Goal: Task Accomplishment & Management: Manage account settings

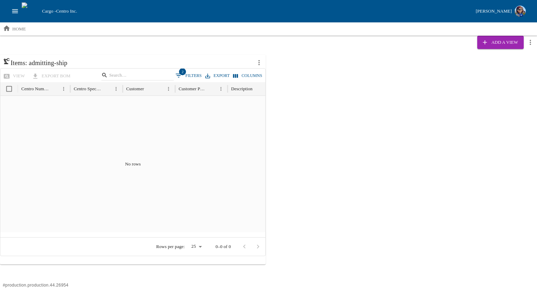
click at [195, 75] on button "2 Filters" at bounding box center [189, 75] width 30 height 10
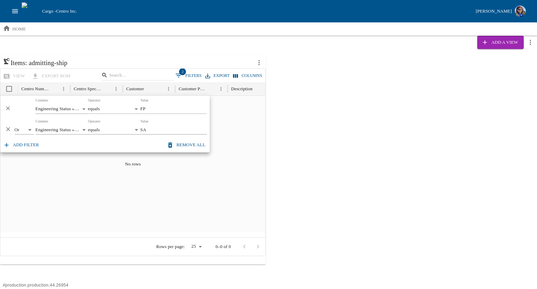
click at [316, 115] on div "Items: admitting-ship view export BOM 2 Filters Export Columns Centro Number Ce…" at bounding box center [268, 160] width 537 height 210
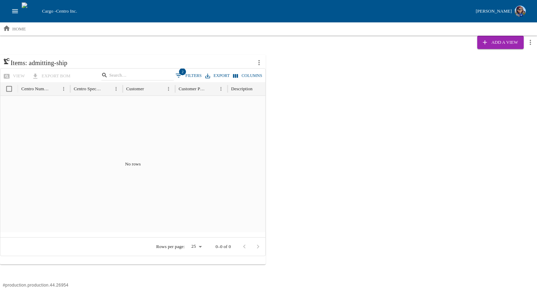
click at [260, 62] on icon "more actions" at bounding box center [259, 63] width 8 height 8
click at [274, 75] on li "Edit" at bounding box center [275, 77] width 45 height 11
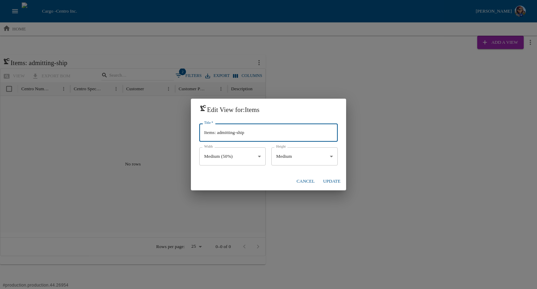
drag, startPoint x: 253, startPoint y: 133, endPoint x: 219, endPoint y: 135, distance: 34.3
click at [219, 135] on input "Items: admitting-ship" at bounding box center [268, 132] width 139 height 18
click at [228, 141] on input "Items: admitting-ship" at bounding box center [268, 132] width 139 height 18
type input "Items: FP and SAs"
click at [252, 160] on body "Cargo - Centro Inc. [PERSON_NAME] home Add a View Items: admitting-ship view ex…" at bounding box center [268, 132] width 537 height 264
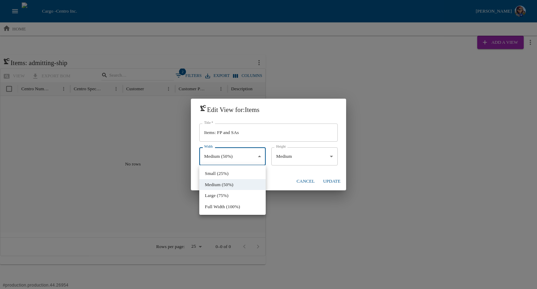
click at [252, 160] on div at bounding box center [268, 144] width 537 height 289
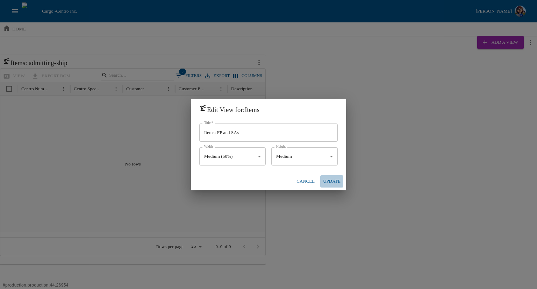
click at [341, 180] on button "Update" at bounding box center [331, 181] width 23 height 12
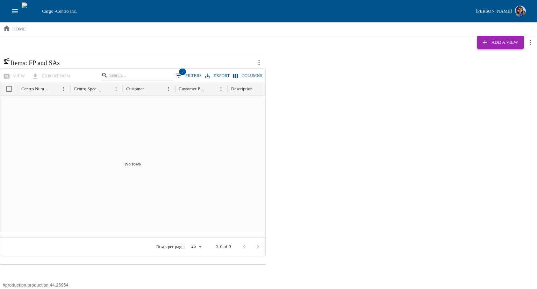
click at [496, 42] on button "Add a View" at bounding box center [500, 42] width 46 height 13
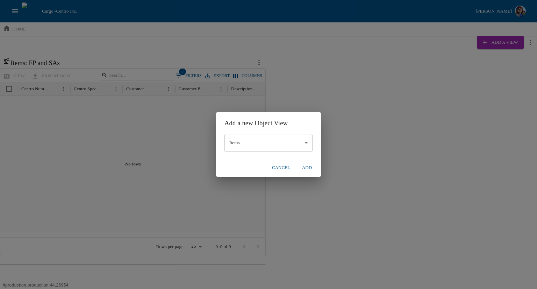
click at [271, 145] on body "Cargo - Centro Inc. [PERSON_NAME] home Add a View Items: FP and SAs view export…" at bounding box center [268, 132] width 537 height 264
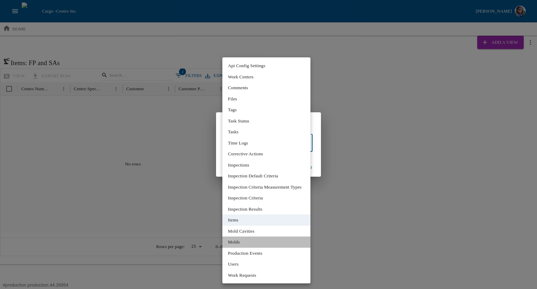
click at [262, 245] on li "Molds" at bounding box center [266, 241] width 88 height 11
type input "**"
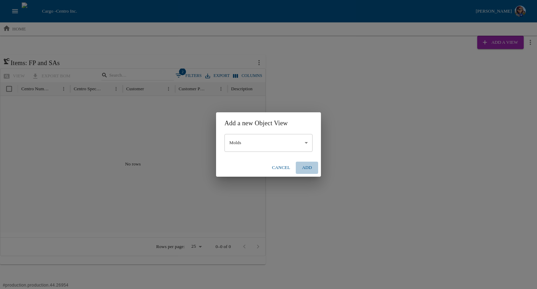
click at [313, 170] on button "Add" at bounding box center [307, 168] width 22 height 12
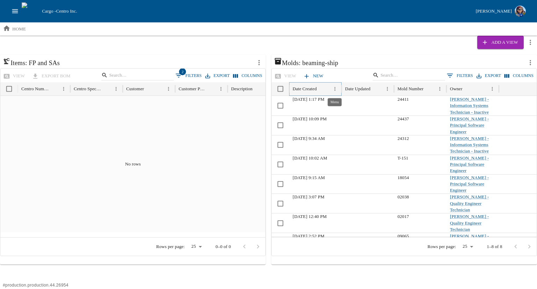
click at [335, 89] on icon "Menu" at bounding box center [335, 89] width 6 height 6
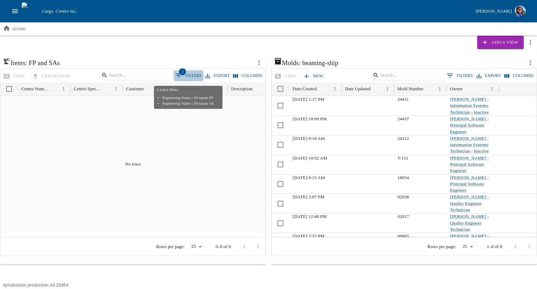
click at [193, 75] on button "2 Filters" at bounding box center [189, 75] width 30 height 10
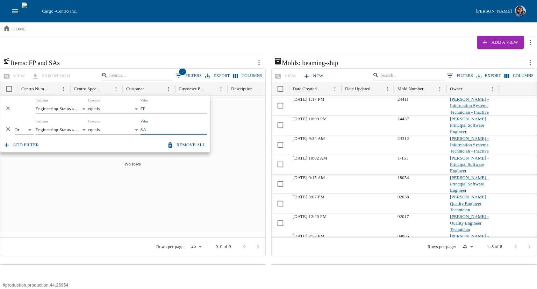
click at [85, 109] on body "Cargo - Centro Inc. [PERSON_NAME] home Add a View Items: FP and SAs view export…" at bounding box center [268, 132] width 537 height 264
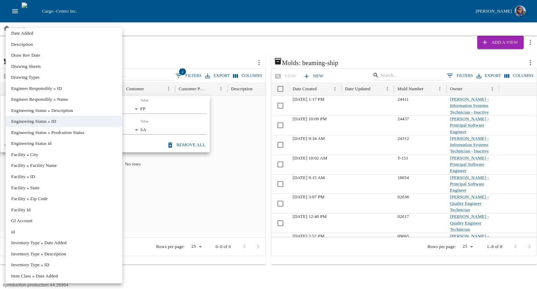
scroll to position [307, 0]
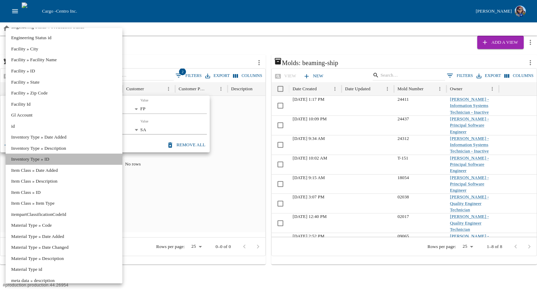
click at [50, 157] on li "Inventory Type » ID" at bounding box center [64, 159] width 117 height 11
type input "**********"
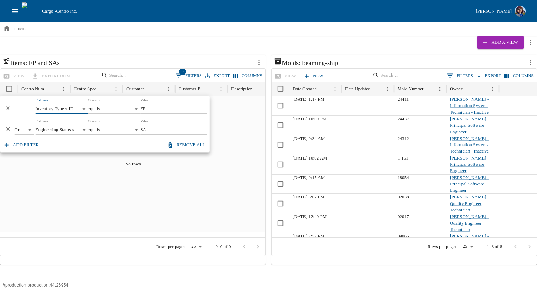
click at [82, 132] on body "Cargo - Centro Inc. [PERSON_NAME] home Add a View Items: FP and SAs view export…" at bounding box center [268, 132] width 537 height 264
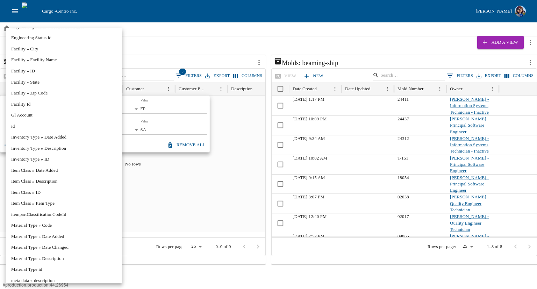
click at [69, 157] on li "Inventory Type » ID" at bounding box center [64, 159] width 117 height 11
type input "**********"
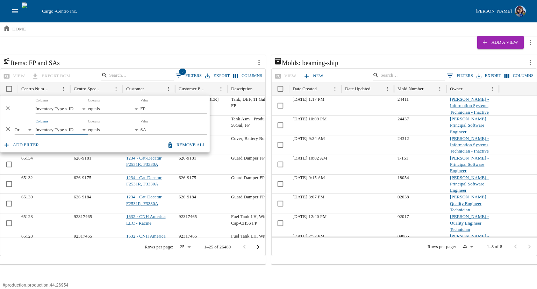
click at [519, 73] on button "Columns" at bounding box center [519, 76] width 33 height 10
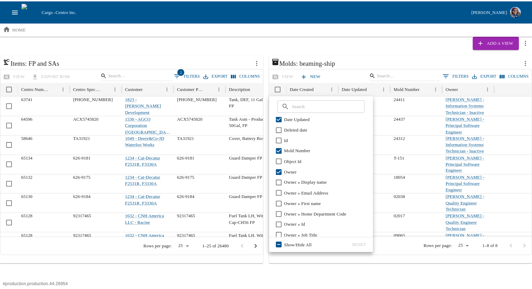
scroll to position [0, 0]
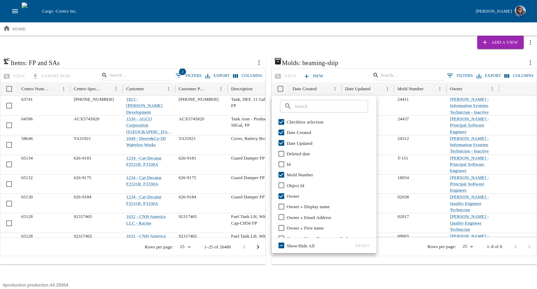
click at [17, 10] on icon "open drawer" at bounding box center [15, 11] width 8 height 8
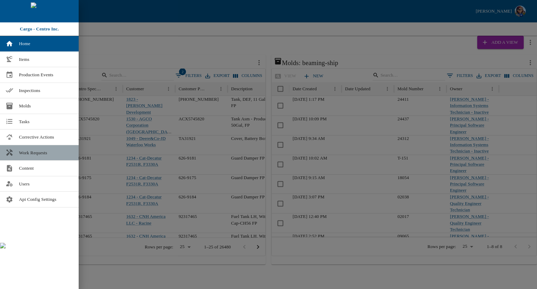
click at [29, 150] on span "Work Requests" at bounding box center [46, 152] width 54 height 7
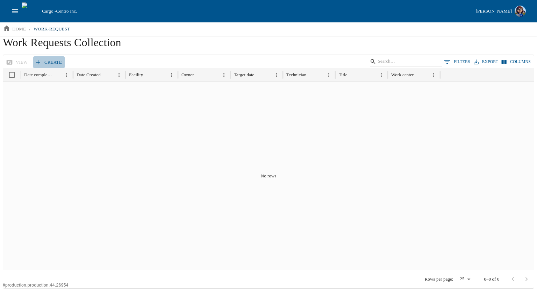
click at [51, 62] on link "Create" at bounding box center [48, 62] width 31 height 12
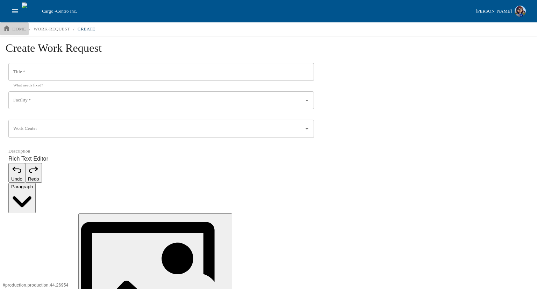
click at [22, 28] on p "home" at bounding box center [19, 29] width 14 height 7
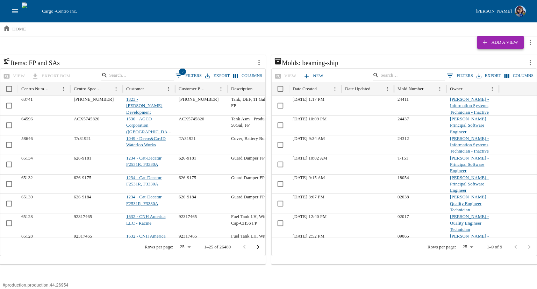
click at [503, 42] on button "Add a View" at bounding box center [500, 42] width 46 height 13
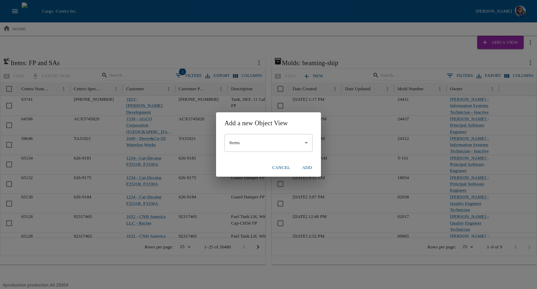
click at [260, 147] on body "Cargo - Centro Inc. [PERSON_NAME] home Add a View Items: FP and SAs view export…" at bounding box center [268, 132] width 537 height 264
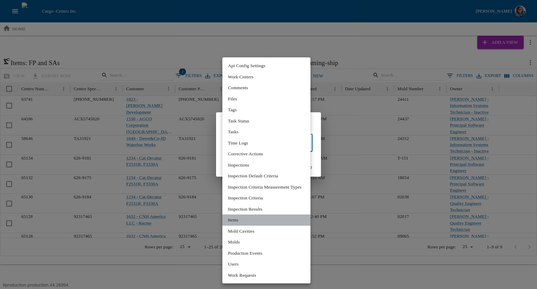
click at [241, 218] on li "Items" at bounding box center [266, 219] width 88 height 11
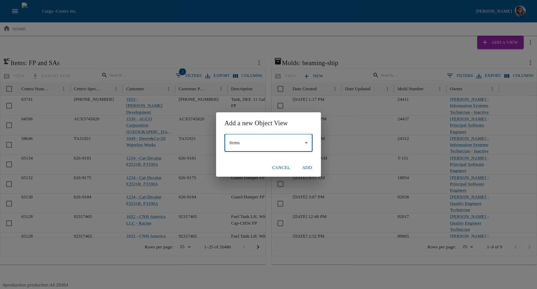
click at [304, 166] on button "Add" at bounding box center [307, 168] width 22 height 12
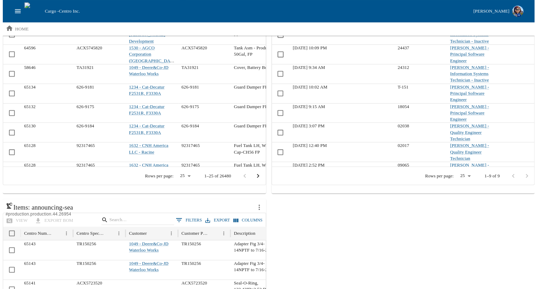
scroll to position [70, 0]
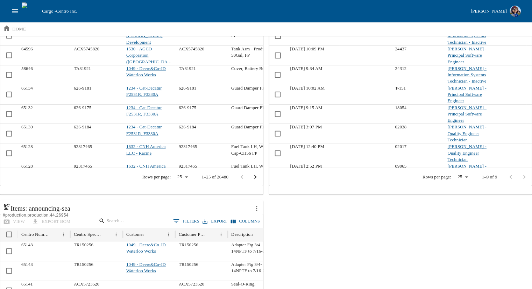
click at [193, 221] on button "0 Filters" at bounding box center [186, 221] width 30 height 10
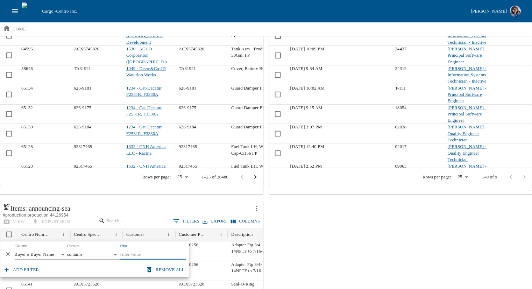
click at [48, 255] on body "Cargo - Centro Inc. [PERSON_NAME] home Add a View Items: FP and SAs view export…" at bounding box center [266, 170] width 532 height 480
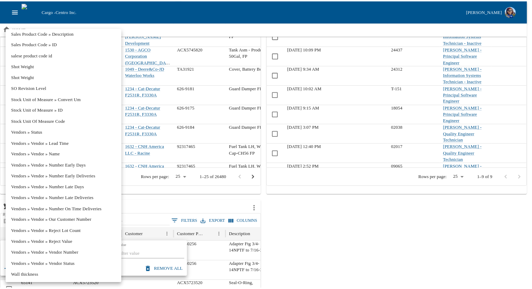
scroll to position [830, 0]
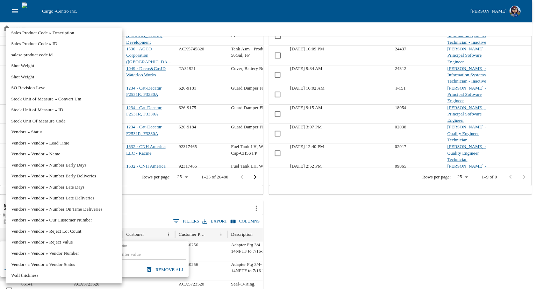
click at [248, 29] on div at bounding box center [268, 144] width 537 height 289
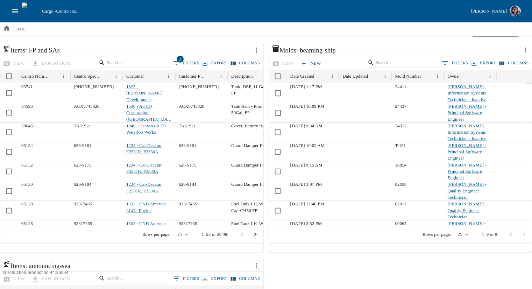
scroll to position [0, 0]
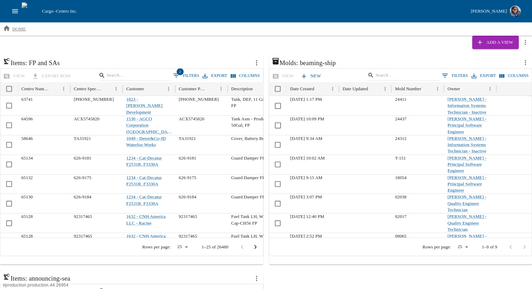
drag, startPoint x: 19, startPoint y: 30, endPoint x: 23, endPoint y: 32, distance: 4.1
click at [19, 30] on p "home" at bounding box center [19, 29] width 14 height 7
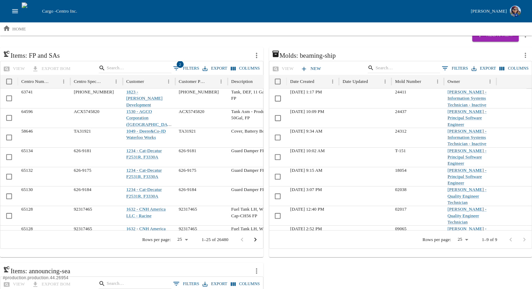
click at [15, 9] on icon "open drawer" at bounding box center [15, 11] width 6 height 4
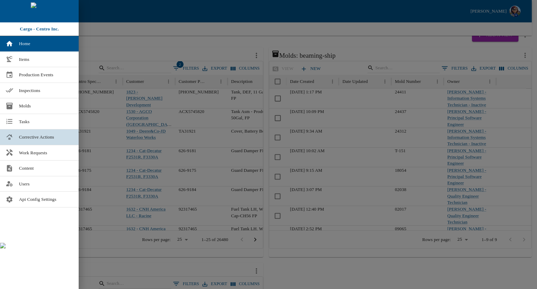
click at [46, 137] on span "Corrective Actions" at bounding box center [46, 137] width 54 height 7
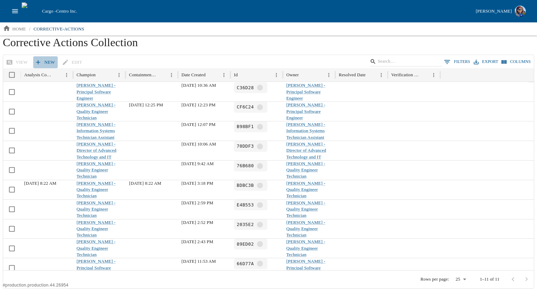
click at [50, 62] on link "New" at bounding box center [45, 62] width 24 height 12
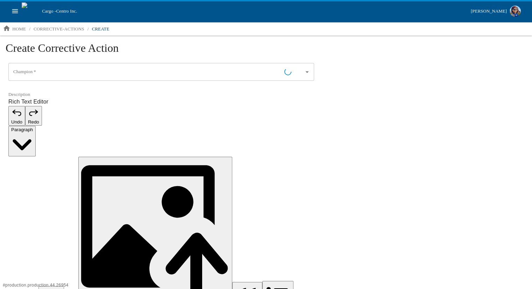
type input "[PERSON_NAME] - Business Analyst"
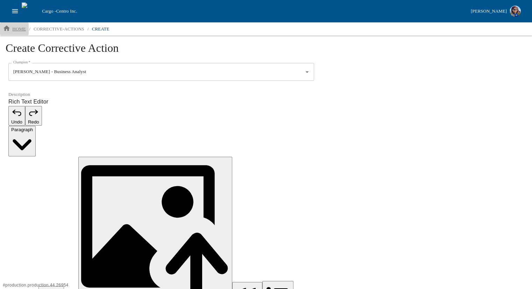
click at [16, 27] on p "home" at bounding box center [19, 29] width 14 height 7
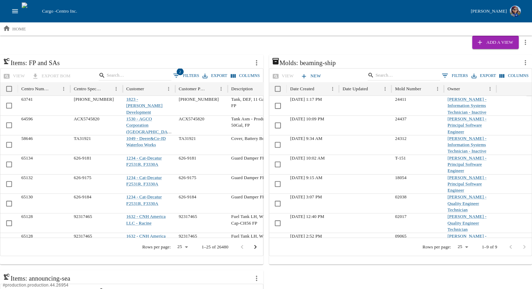
click at [14, 12] on icon "open drawer" at bounding box center [15, 11] width 8 height 8
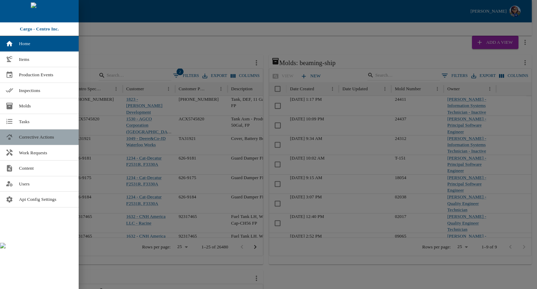
click at [38, 136] on span "Corrective Actions" at bounding box center [46, 137] width 54 height 7
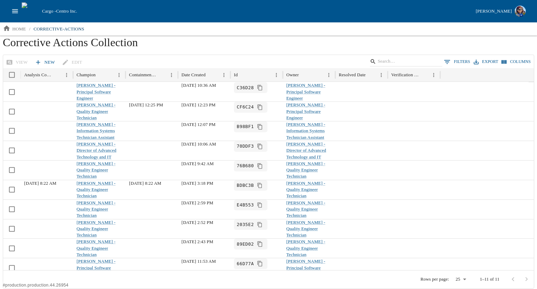
click at [37, 62] on icon at bounding box center [38, 62] width 4 height 4
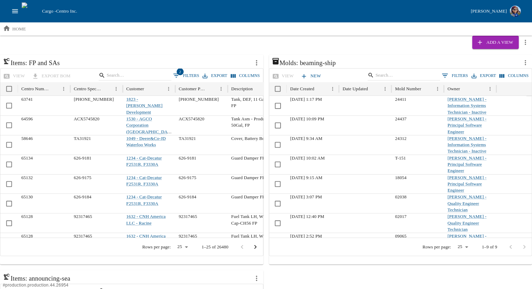
click at [257, 62] on icon "more actions" at bounding box center [257, 63] width 8 height 8
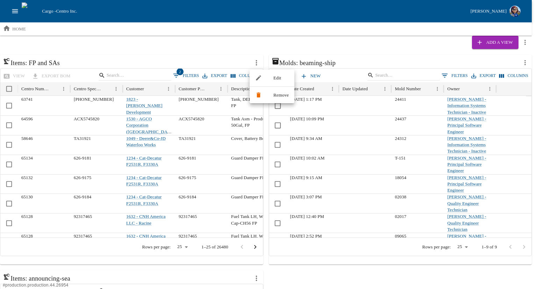
click at [273, 78] on li "Edit" at bounding box center [272, 77] width 45 height 11
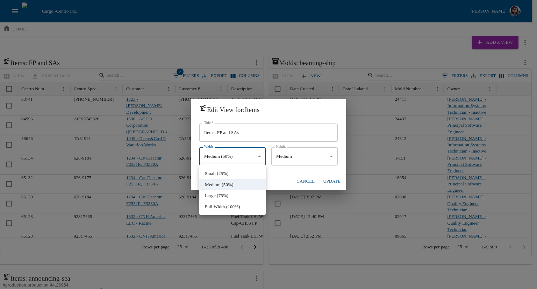
click at [259, 164] on body "Cargo - Centro Inc. [PERSON_NAME] home Add a View Items: FP and SAs view export…" at bounding box center [268, 240] width 537 height 480
click at [248, 174] on li "Small (25%)" at bounding box center [232, 173] width 66 height 11
type input "*****"
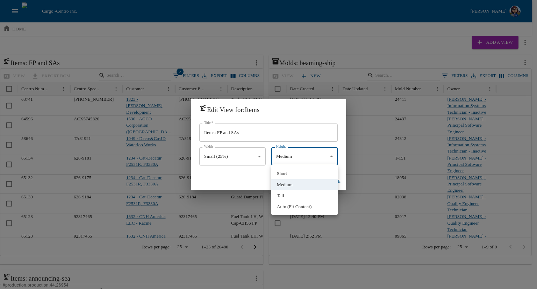
click at [306, 156] on body "Cargo - Centro Inc. [PERSON_NAME] home Add a View Items: FP and SAs view export…" at bounding box center [268, 240] width 537 height 480
click at [296, 195] on li "Tall" at bounding box center [304, 195] width 66 height 11
click at [295, 158] on body "Cargo - Centro Inc. [PERSON_NAME] home Add a View Items: FP and SAs view export…" at bounding box center [268, 240] width 537 height 480
click at [300, 180] on li "Medium" at bounding box center [304, 184] width 66 height 11
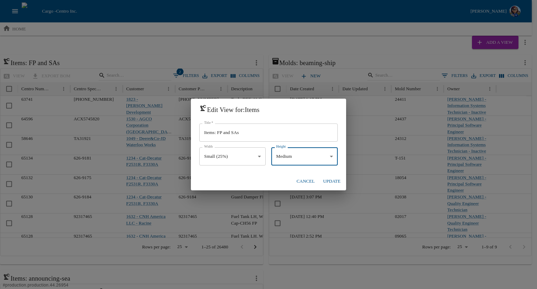
click at [297, 159] on body "Cargo - Centro Inc. [PERSON_NAME] home Add a View Items: FP and SAs view export…" at bounding box center [268, 240] width 537 height 480
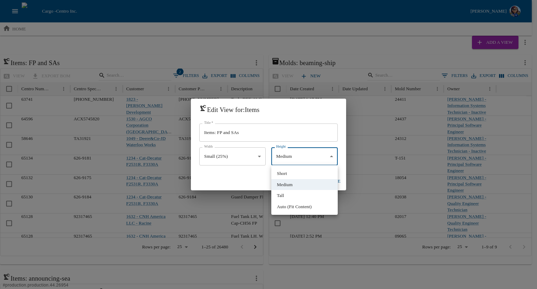
drag, startPoint x: 292, startPoint y: 173, endPoint x: 315, endPoint y: 180, distance: 24.6
click at [292, 174] on li "Short" at bounding box center [304, 173] width 66 height 11
type input "*****"
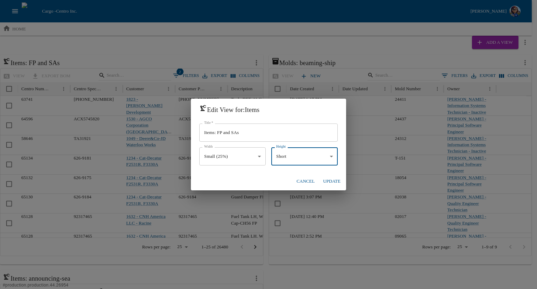
click at [330, 182] on button "Update" at bounding box center [331, 181] width 23 height 12
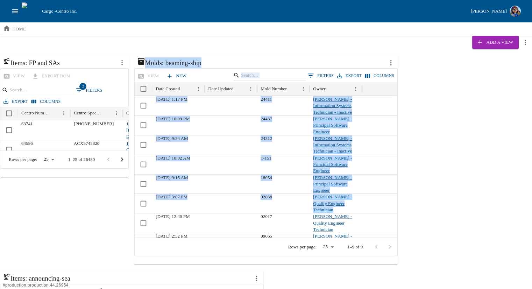
drag, startPoint x: 136, startPoint y: 190, endPoint x: 140, endPoint y: 199, distance: 10.3
click at [140, 199] on div "Items: FP and SAs view export BOM 2 Filters Export Columns Centro Number Centro…" at bounding box center [266, 267] width 532 height 425
click at [391, 64] on icon "more actions" at bounding box center [391, 63] width 8 height 8
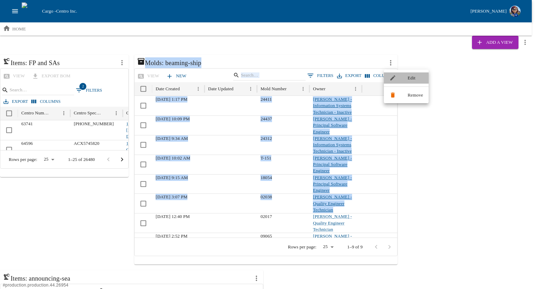
click at [402, 80] on div at bounding box center [396, 78] width 13 height 7
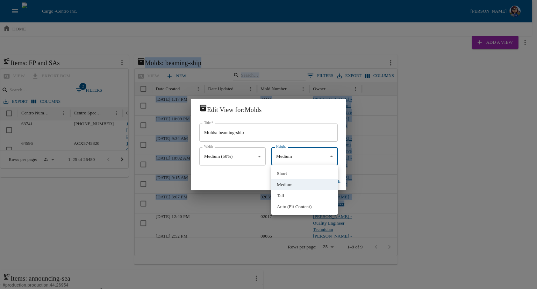
click at [285, 156] on body "Cargo - Centro Inc. [PERSON_NAME] home Add a View Items: FP and SAs view export…" at bounding box center [268, 240] width 537 height 480
click at [285, 174] on li "Short" at bounding box center [304, 173] width 66 height 11
type input "*****"
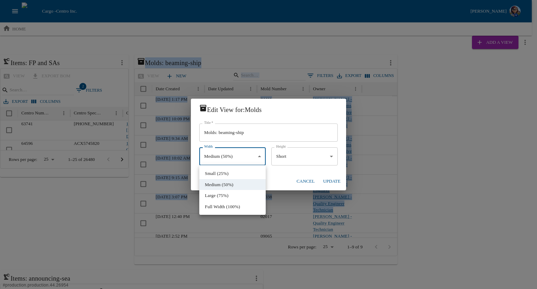
click at [258, 156] on body "Cargo - Centro Inc. [PERSON_NAME] home Add a View Items: FP and SAs view export…" at bounding box center [268, 240] width 537 height 480
click at [234, 172] on li "Small (25%)" at bounding box center [232, 173] width 66 height 11
type input "*****"
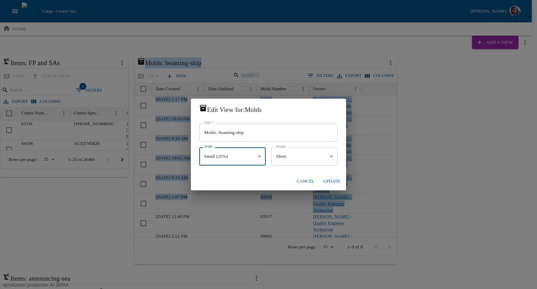
click at [331, 182] on button "Update" at bounding box center [331, 181] width 23 height 12
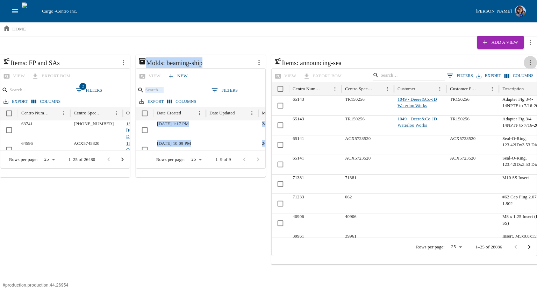
click at [528, 63] on icon "more actions" at bounding box center [531, 63] width 8 height 8
click at [520, 79] on span "Edit" at bounding box center [516, 78] width 15 height 7
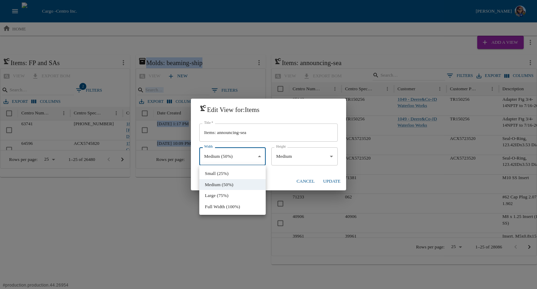
click at [234, 158] on body "Cargo - Centro Inc. [PERSON_NAME] home Add a View Items: FP and SAs view export…" at bounding box center [268, 132] width 537 height 264
click at [231, 172] on li "Small (25%)" at bounding box center [232, 173] width 66 height 11
type input "*****"
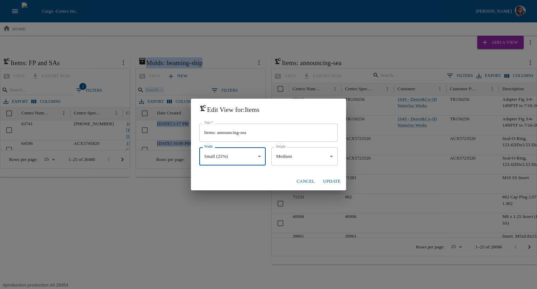
click at [285, 154] on body "Cargo - Centro Inc. [PERSON_NAME] home Add a View Items: FP and SAs view export…" at bounding box center [268, 132] width 537 height 264
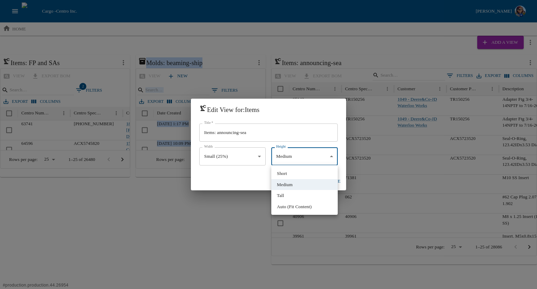
click at [292, 174] on li "Short" at bounding box center [304, 173] width 66 height 11
type input "*****"
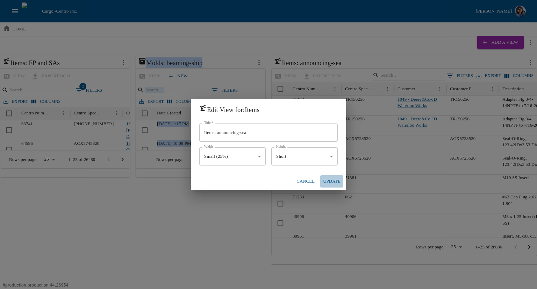
click at [329, 179] on button "Update" at bounding box center [331, 181] width 23 height 12
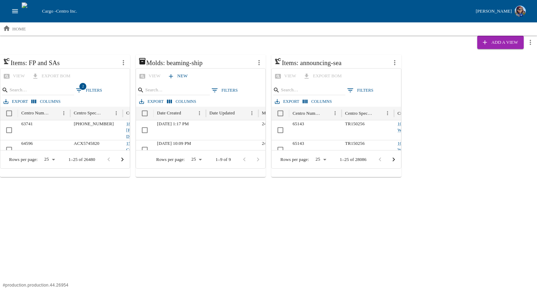
click at [291, 177] on html "Cargo - Centro Inc. [PERSON_NAME] home Add a View Items: FP and SAs view export…" at bounding box center [268, 88] width 537 height 177
click at [468, 161] on div "Items: FP and SAs view export BOM 2 Filters Export Columns Centro Number Centro…" at bounding box center [268, 116] width 537 height 122
click at [18, 31] on p "home" at bounding box center [19, 29] width 14 height 7
click at [287, 177] on html "Cargo - Centro Inc. [PERSON_NAME] home Add a View Items: FP and SAs view export…" at bounding box center [268, 88] width 537 height 177
click at [395, 63] on icon "more actions" at bounding box center [394, 62] width 1 height 5
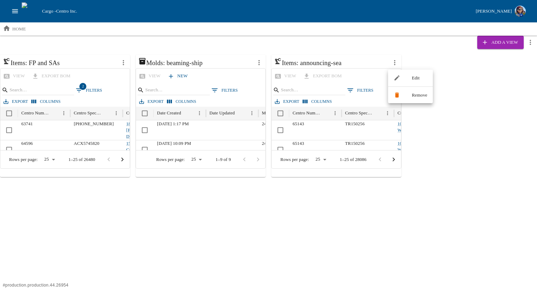
click at [421, 80] on span "Edit" at bounding box center [419, 78] width 15 height 7
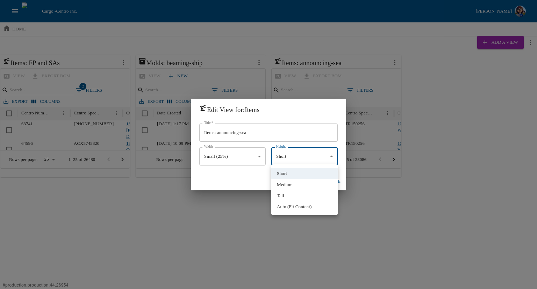
click at [280, 159] on body "Cargo - Centro Inc. [PERSON_NAME] home Add a View Items: FP and SAs view export…" at bounding box center [268, 88] width 537 height 177
click at [298, 210] on li "Auto (Fit Content)" at bounding box center [304, 206] width 66 height 11
type input "****"
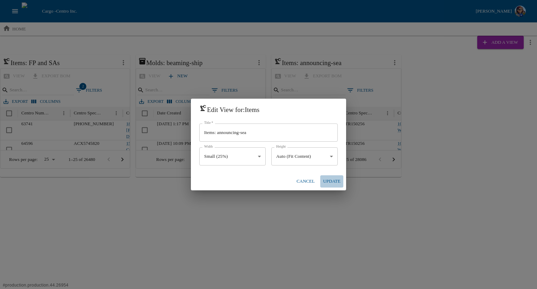
click at [329, 181] on button "Update" at bounding box center [331, 181] width 23 height 12
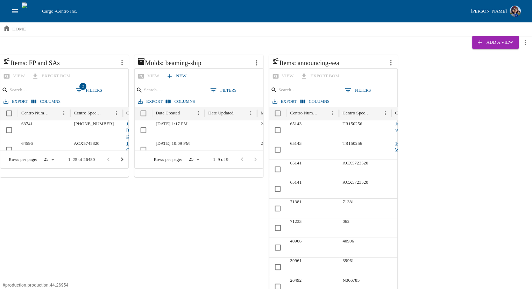
click at [258, 62] on icon "more actions" at bounding box center [257, 63] width 8 height 8
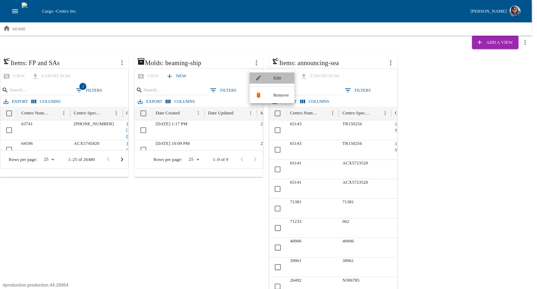
click at [284, 76] on span "Edit" at bounding box center [281, 78] width 15 height 7
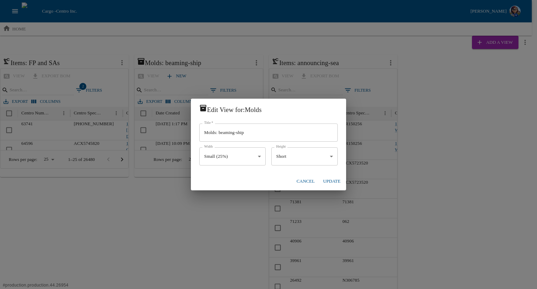
click at [300, 151] on body "Cargo - Centro Inc. [PERSON_NAME] home Add a View Items: FP and SAs view export…" at bounding box center [268, 256] width 537 height 512
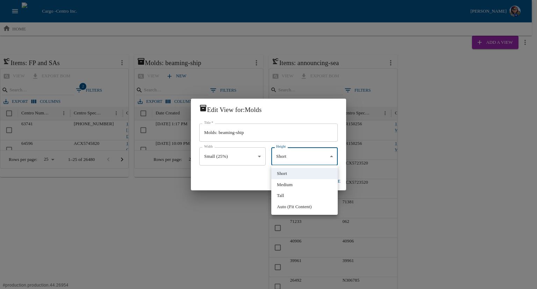
click at [292, 207] on li "Auto (Fit Content)" at bounding box center [304, 206] width 66 height 11
type input "****"
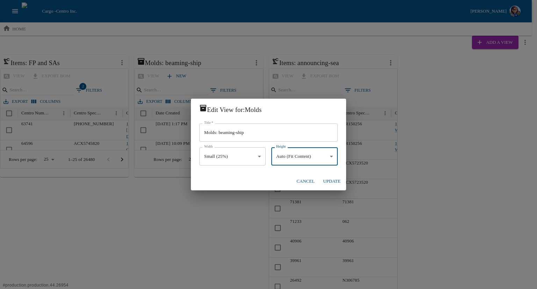
drag, startPoint x: 327, startPoint y: 178, endPoint x: 150, endPoint y: 121, distance: 186.5
click at [328, 179] on button "Update" at bounding box center [331, 181] width 23 height 12
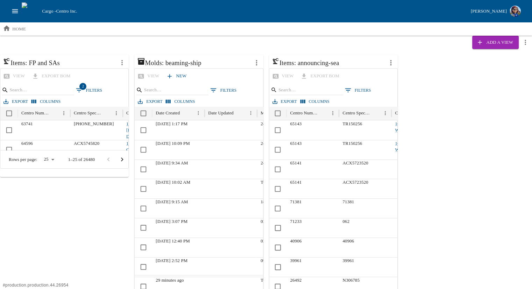
click at [122, 62] on icon "more actions" at bounding box center [122, 63] width 8 height 8
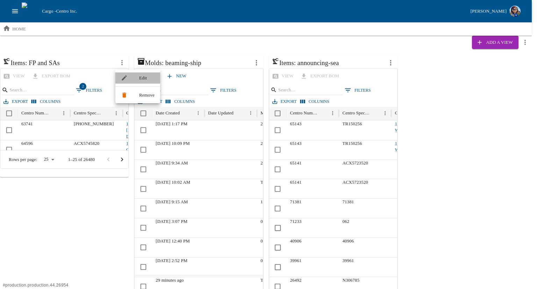
click at [147, 79] on span "Edit" at bounding box center [146, 78] width 15 height 7
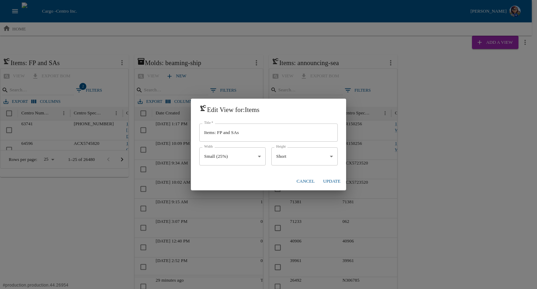
click at [310, 156] on body "Cargo - Centro Inc. [PERSON_NAME] home Add a View Items: FP and SAs view export…" at bounding box center [268, 256] width 537 height 512
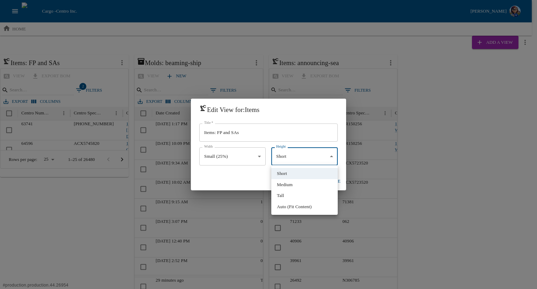
click at [293, 205] on li "Auto (Fit Content)" at bounding box center [304, 206] width 66 height 11
type input "****"
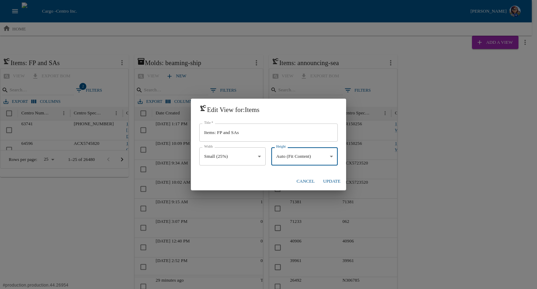
click at [327, 181] on button "Update" at bounding box center [331, 181] width 23 height 12
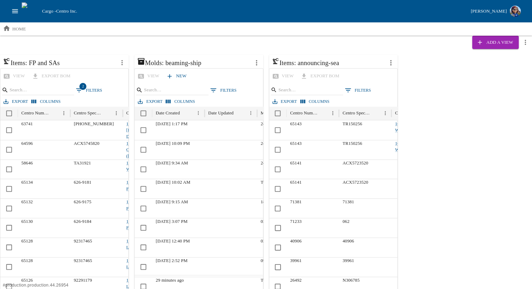
click at [201, 63] on h6 "Molds: beaming-ship" at bounding box center [193, 62] width 113 height 11
click at [257, 62] on icon "more actions" at bounding box center [257, 63] width 8 height 8
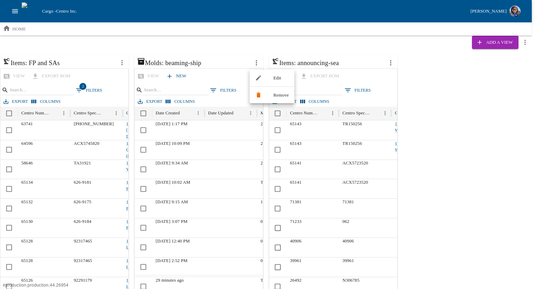
click at [280, 79] on span "Edit" at bounding box center [281, 78] width 15 height 7
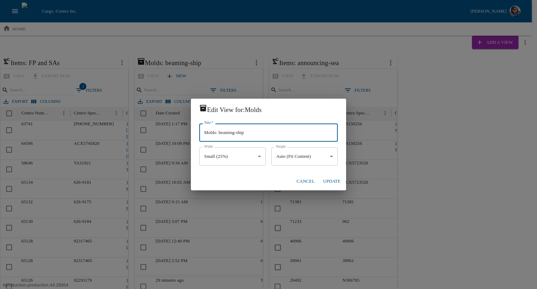
drag, startPoint x: 220, startPoint y: 130, endPoint x: 271, endPoint y: 130, distance: 51.8
click at [271, 130] on input "Molds: beaming-ship" at bounding box center [268, 132] width 139 height 18
type input "Molds:"
click at [335, 181] on button "Update" at bounding box center [331, 181] width 23 height 12
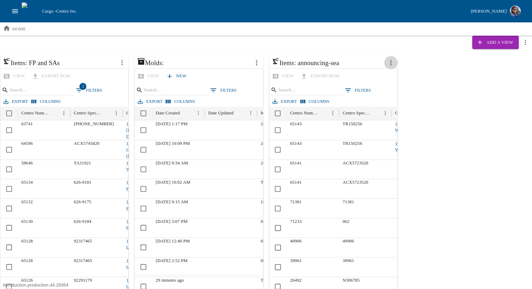
click at [392, 61] on icon "more actions" at bounding box center [391, 63] width 8 height 8
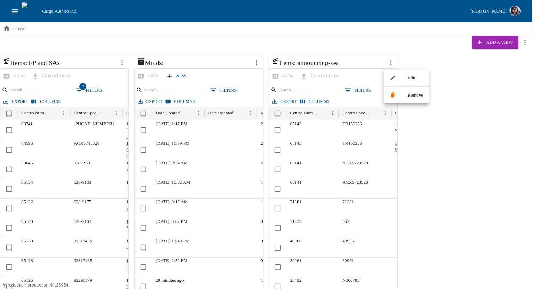
drag, startPoint x: 509, startPoint y: 42, endPoint x: 482, endPoint y: 63, distance: 34.4
click at [509, 42] on div at bounding box center [268, 144] width 537 height 289
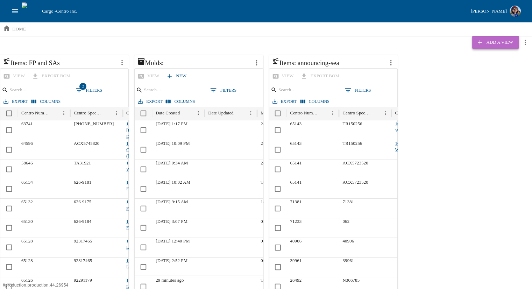
click at [515, 42] on button "Add a View" at bounding box center [495, 42] width 46 height 13
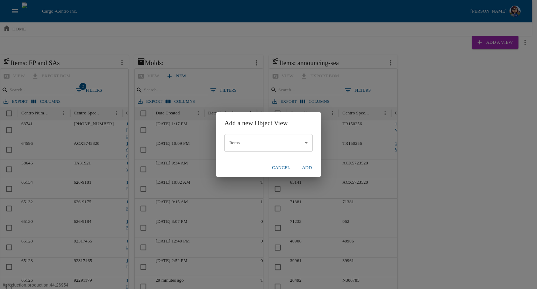
click at [309, 168] on button "Add" at bounding box center [307, 168] width 22 height 12
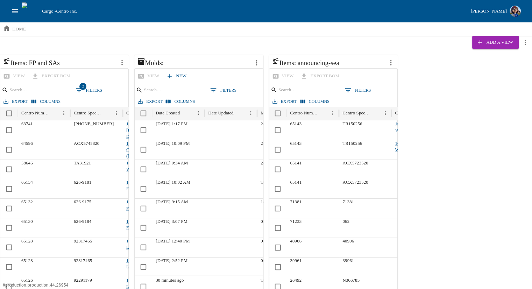
click at [122, 63] on icon "more actions" at bounding box center [122, 63] width 8 height 8
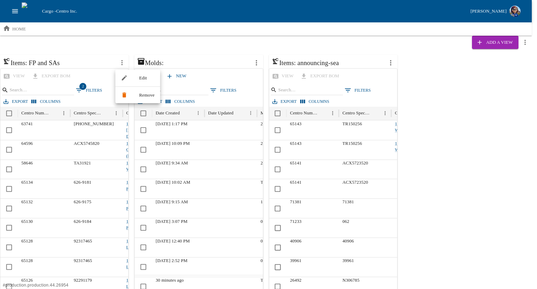
click at [83, 90] on div at bounding box center [268, 144] width 537 height 289
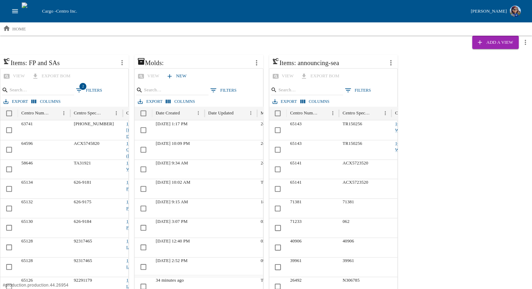
click at [86, 88] on button "2 Filters" at bounding box center [89, 90] width 30 height 10
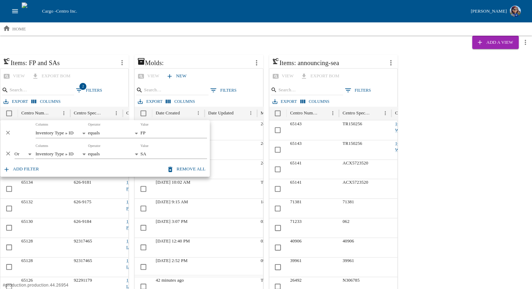
click at [86, 56] on div "Items: FP and SAs" at bounding box center [64, 62] width 129 height 14
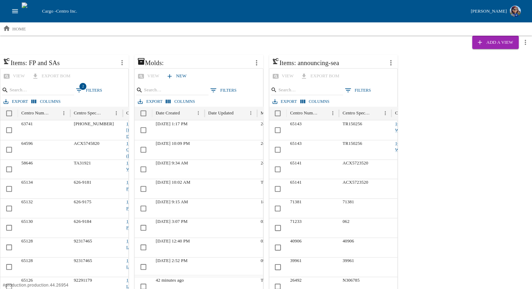
click at [391, 63] on icon "more actions" at bounding box center [391, 63] width 8 height 8
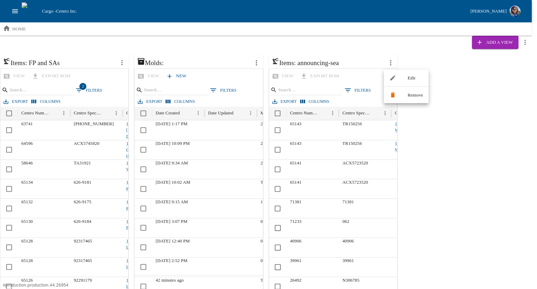
click at [410, 98] on li "Remove" at bounding box center [406, 95] width 45 height 11
